Goal: Task Accomplishment & Management: Manage account settings

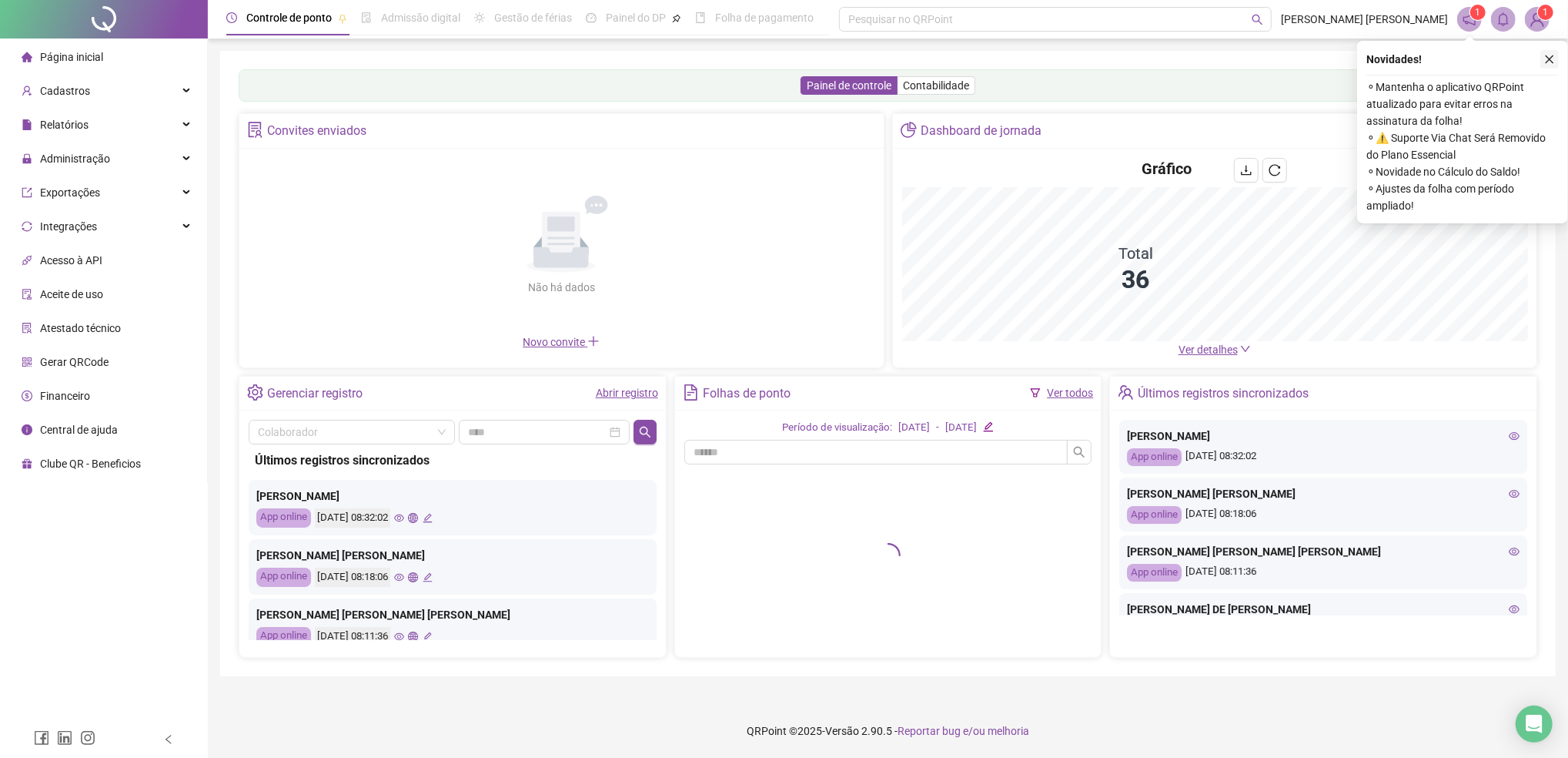
click at [1547, 58] on icon "close" at bounding box center [1549, 60] width 9 height 9
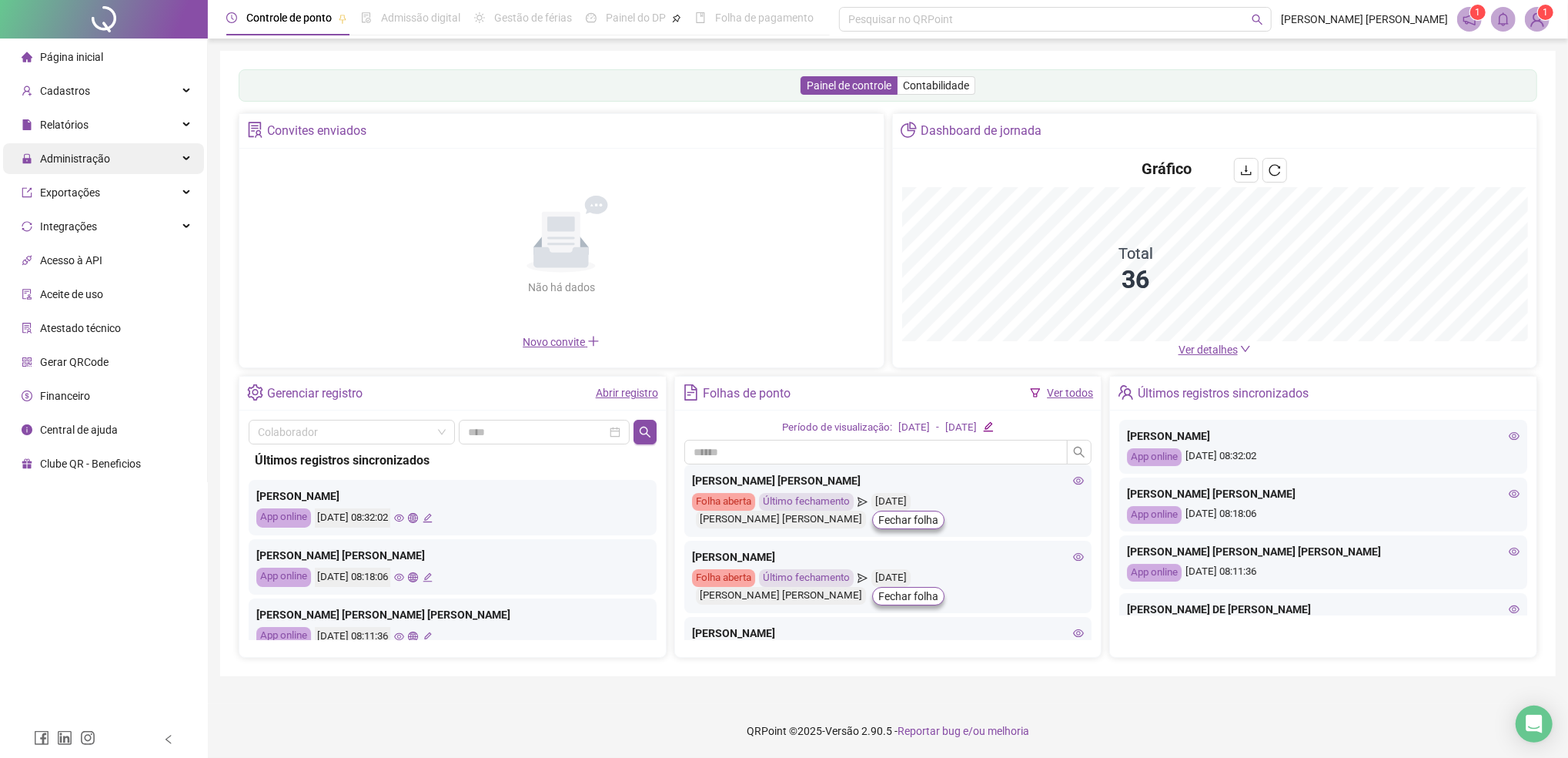
click at [61, 156] on span "Administração" at bounding box center [75, 158] width 70 height 12
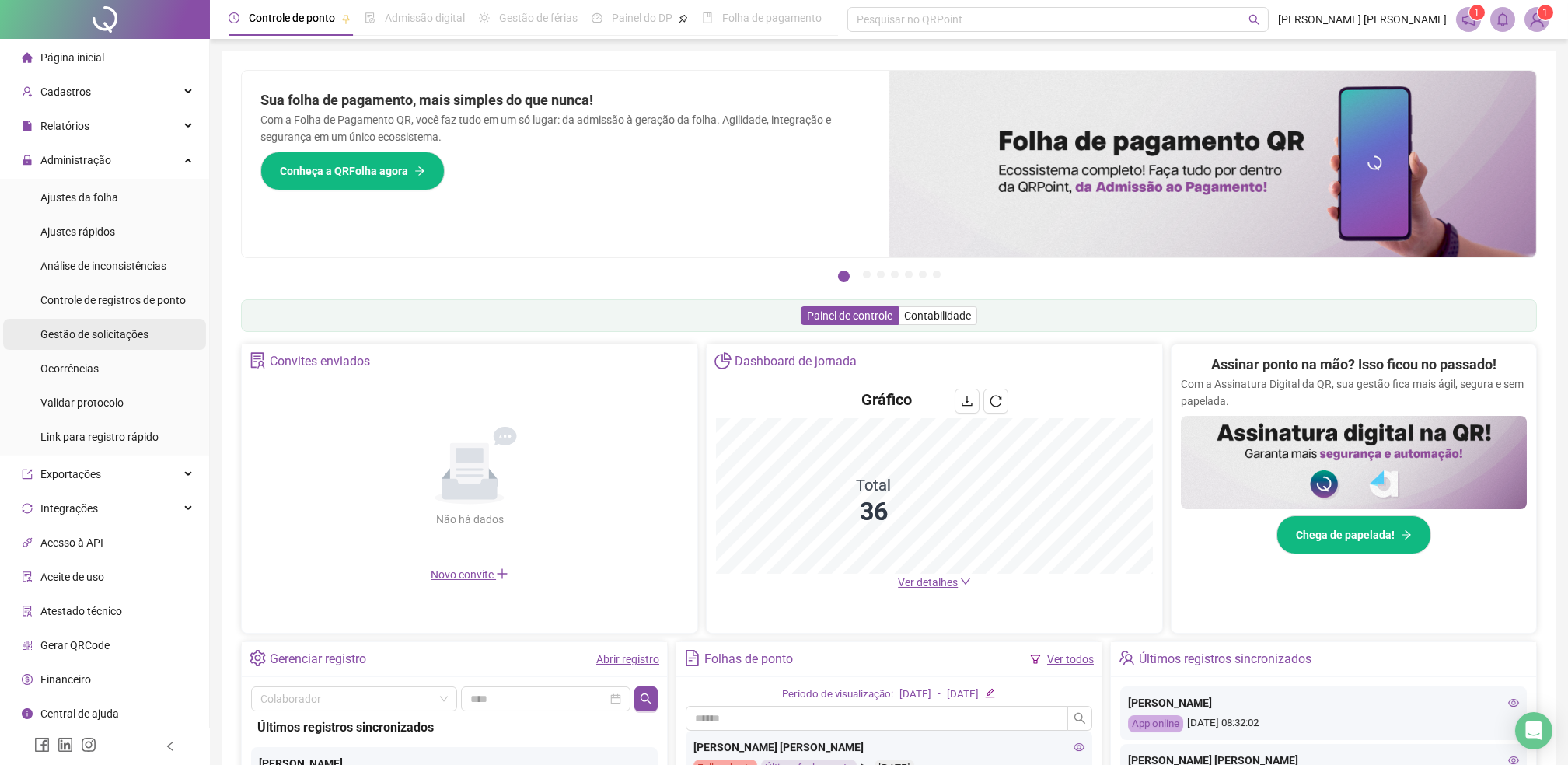
click at [82, 339] on span "Gestão de solicitações" at bounding box center [94, 334] width 108 height 12
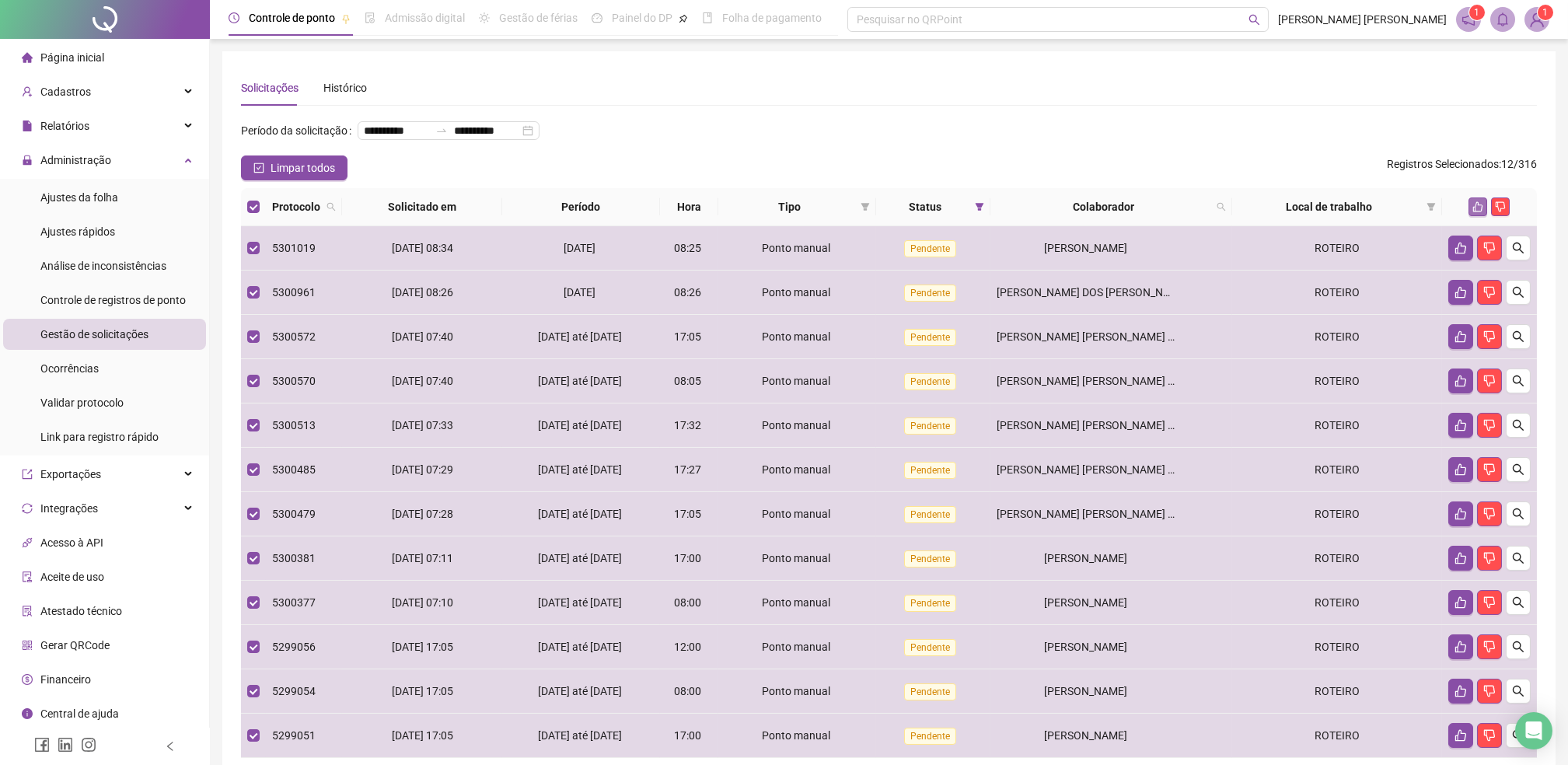
click at [1472, 217] on button "button" at bounding box center [1478, 207] width 19 height 19
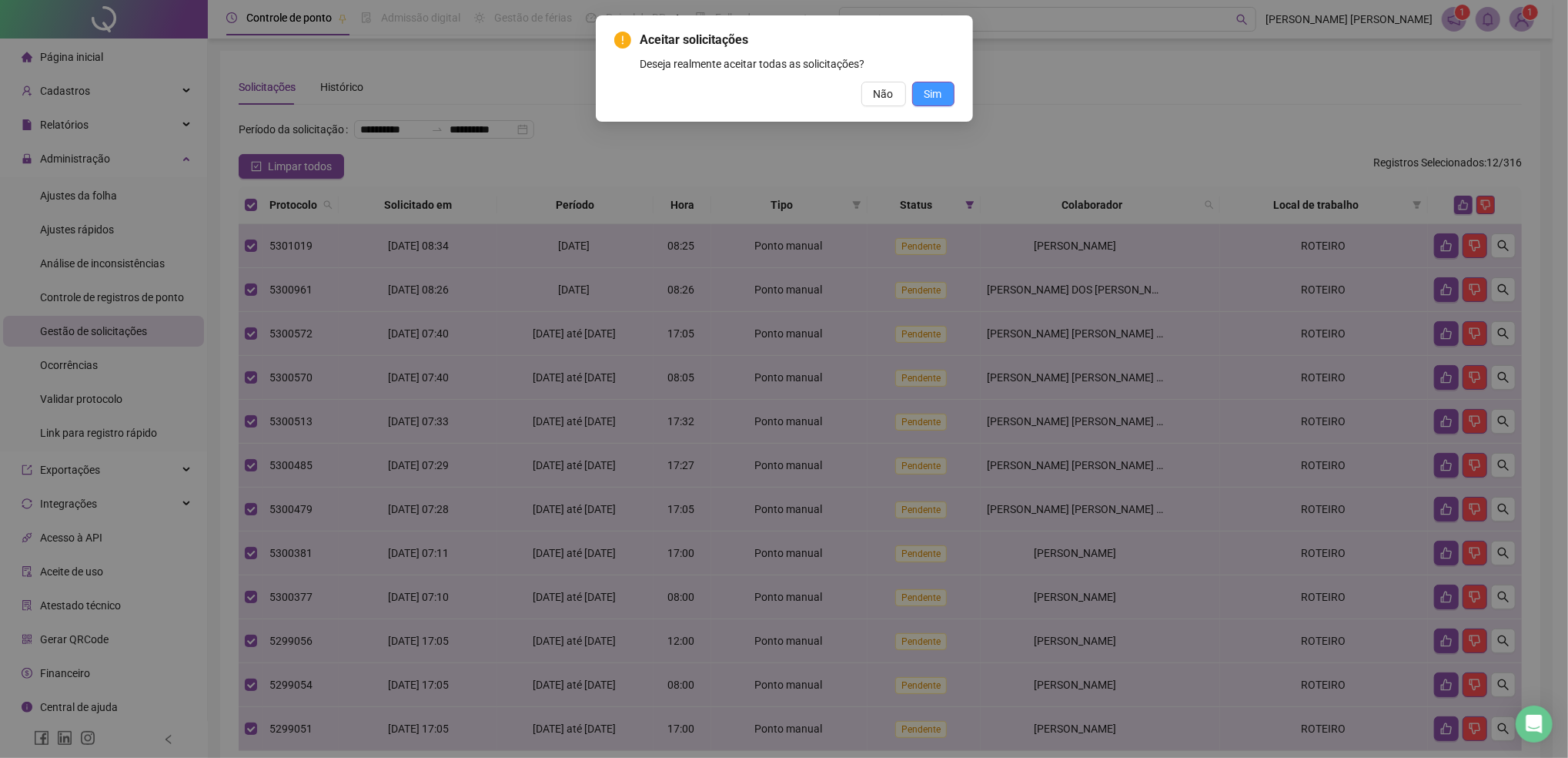
click at [933, 95] on span "Sim" at bounding box center [933, 94] width 18 height 17
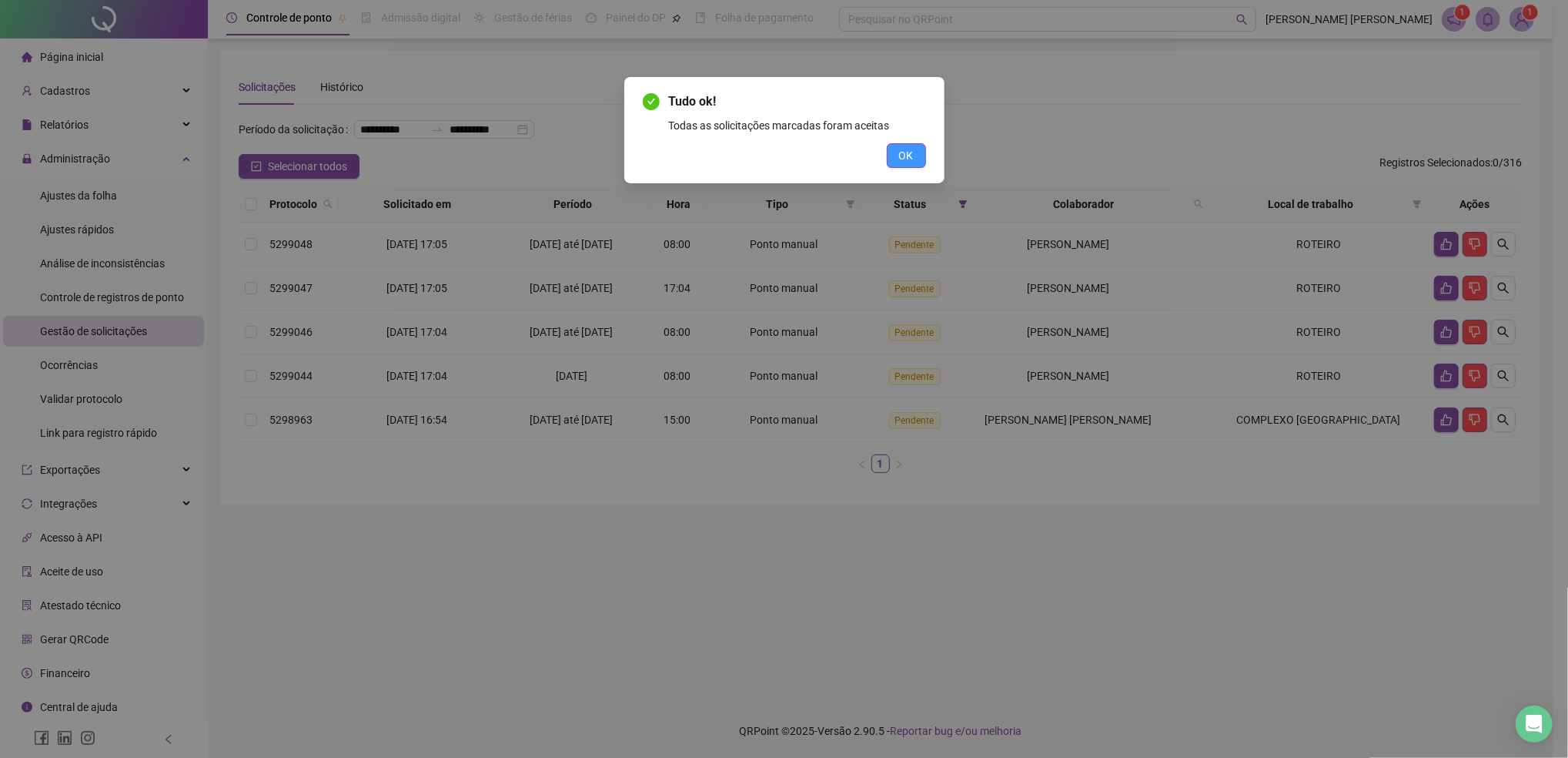
click at [905, 147] on span "OK" at bounding box center [906, 156] width 14 height 17
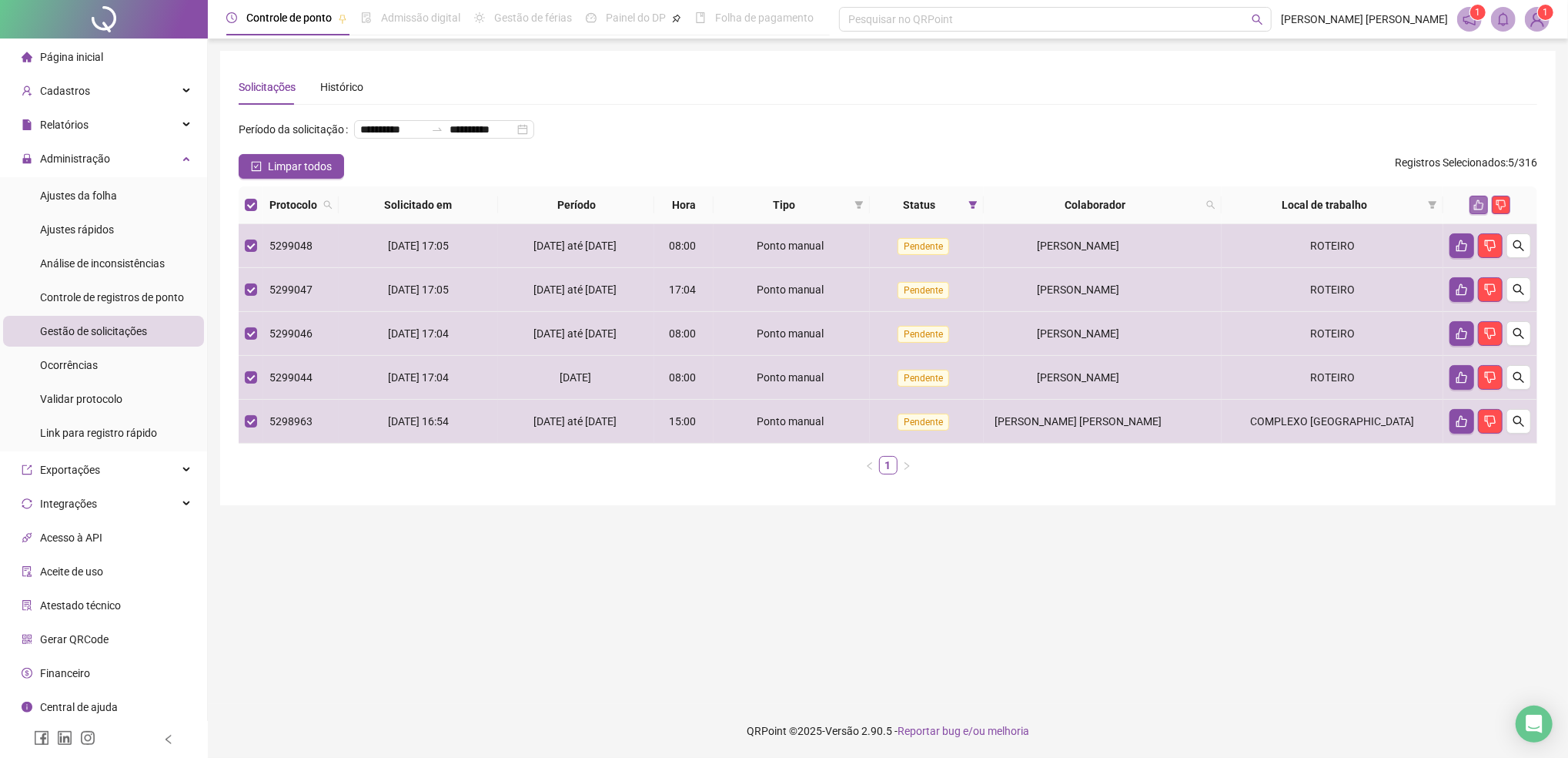
click at [1477, 210] on icon "like" at bounding box center [1478, 205] width 10 height 10
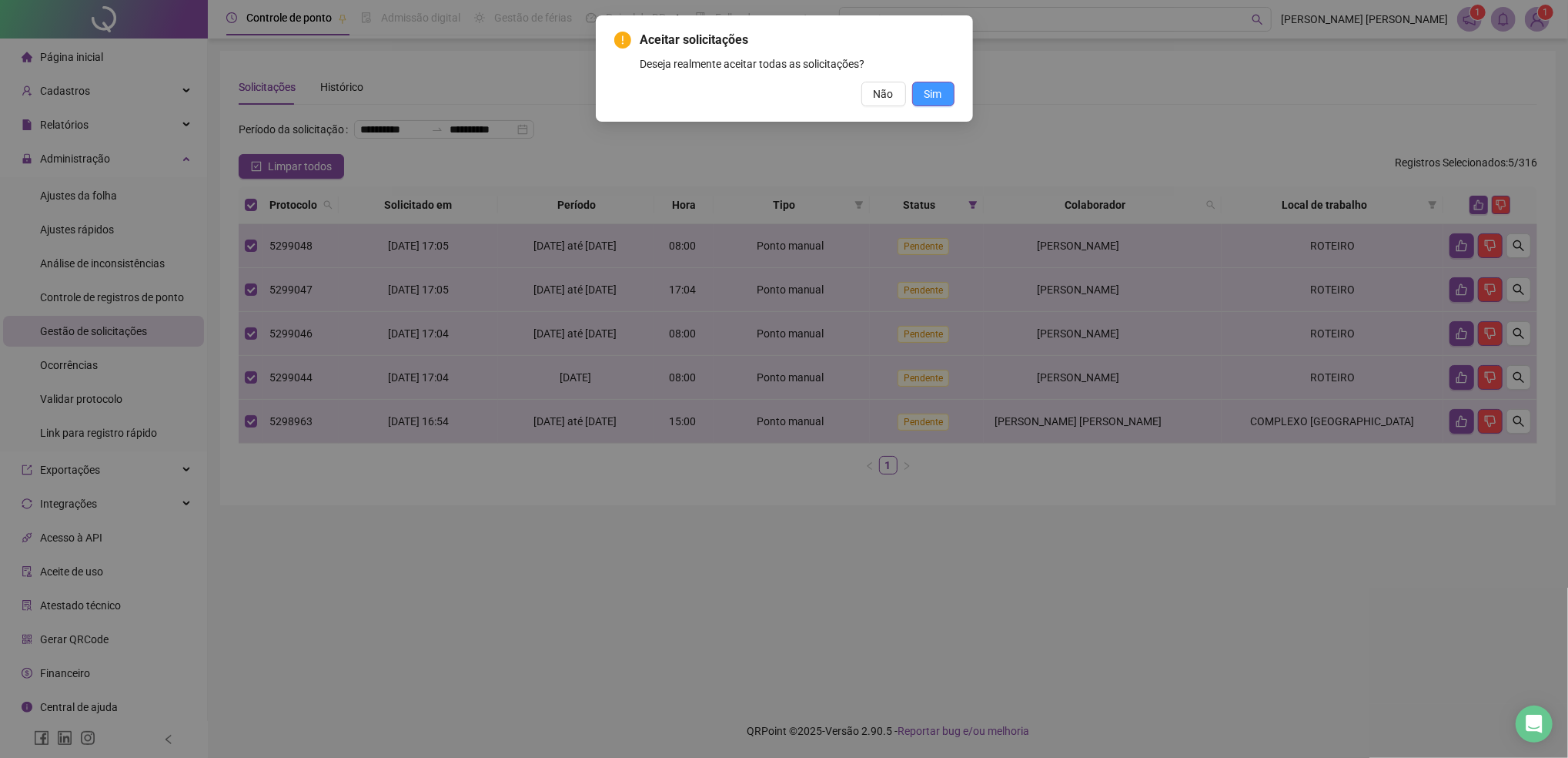
click at [928, 94] on span "Sim" at bounding box center [933, 94] width 18 height 17
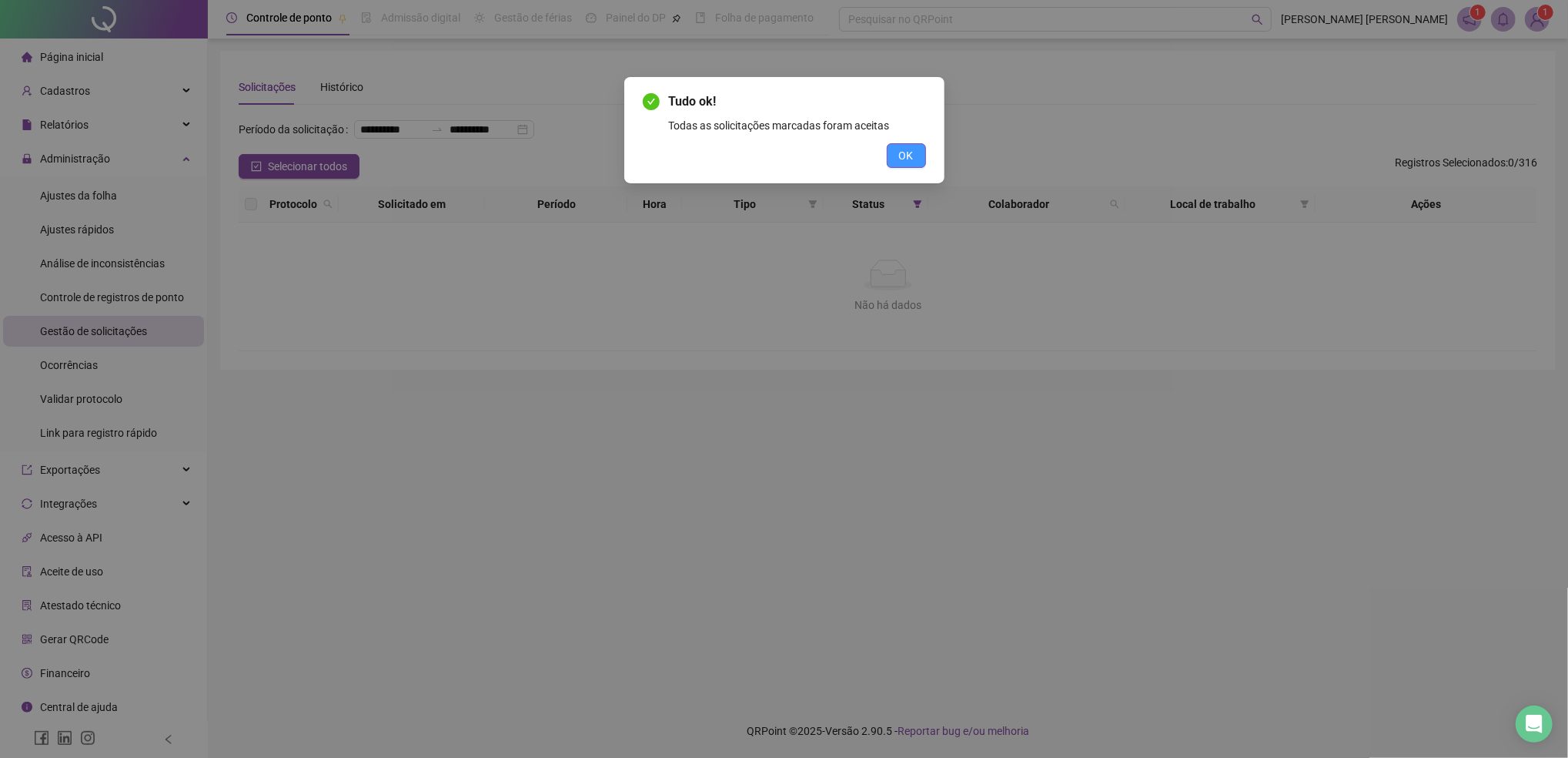
click at [915, 151] on button "OK" at bounding box center [907, 156] width 40 height 25
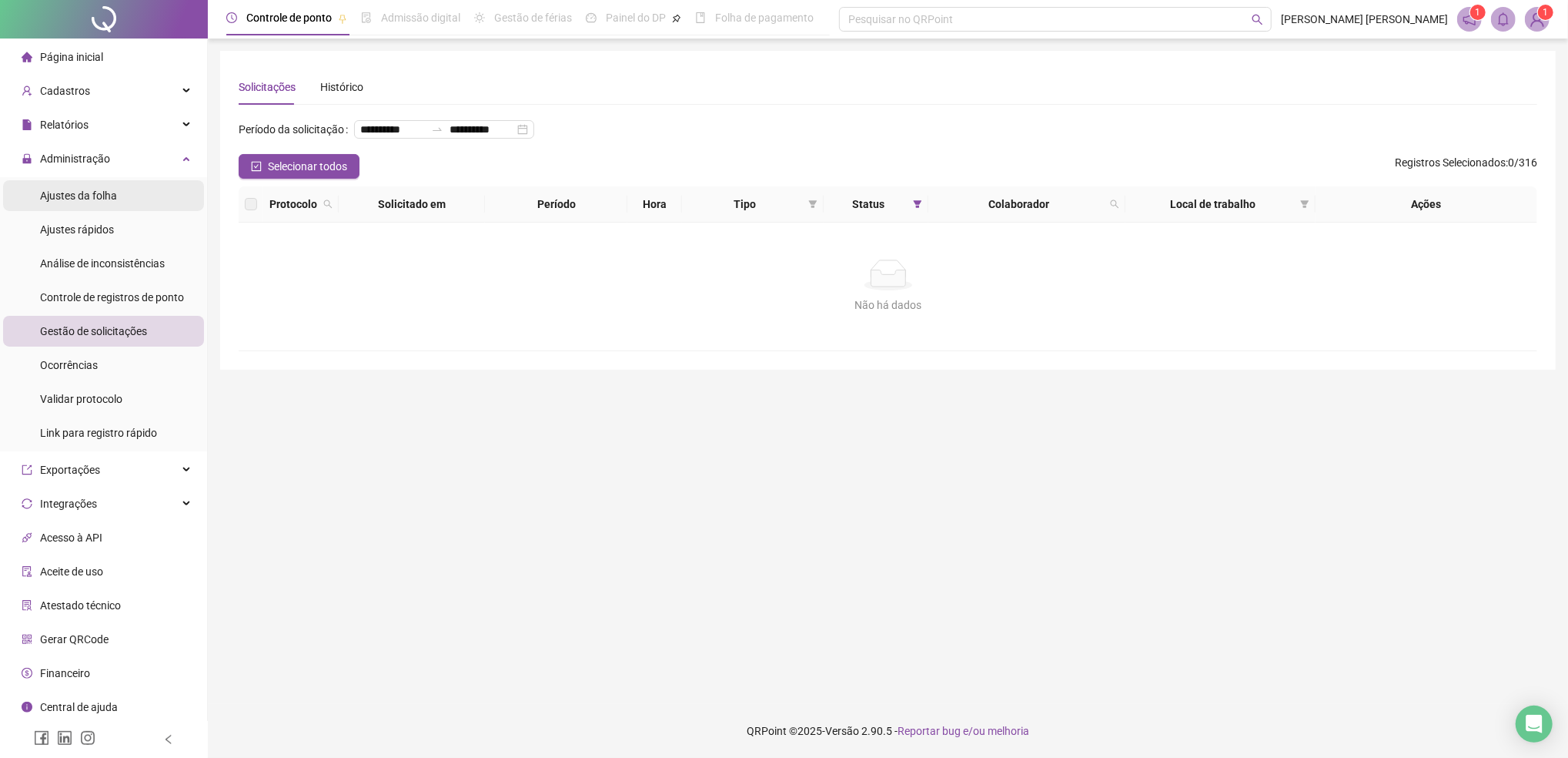
click at [101, 198] on span "Ajustes da folha" at bounding box center [77, 195] width 77 height 12
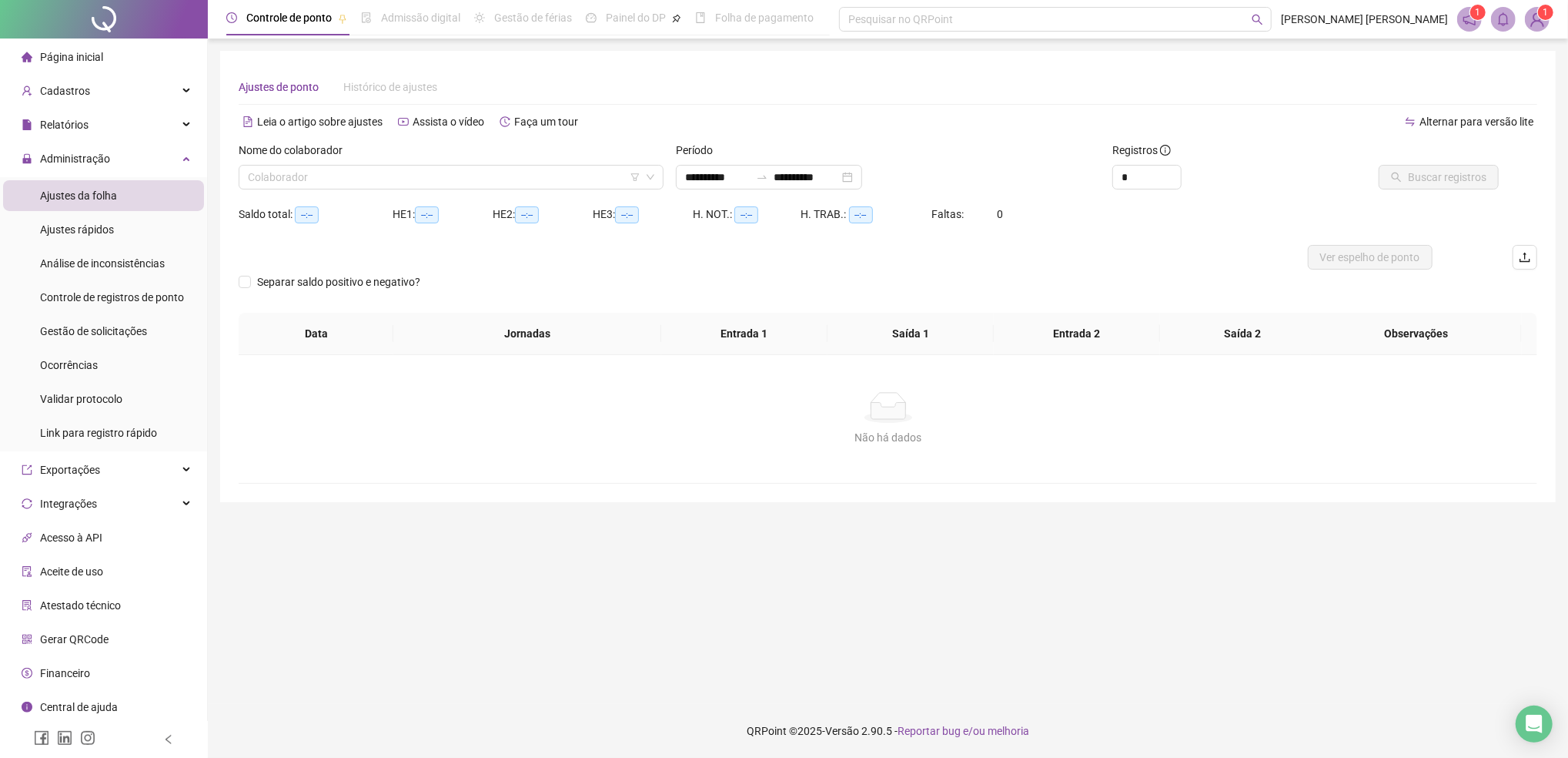
type input "**********"
click at [78, 164] on span "Administração" at bounding box center [75, 158] width 70 height 12
